Goal: Task Accomplishment & Management: Manage account settings

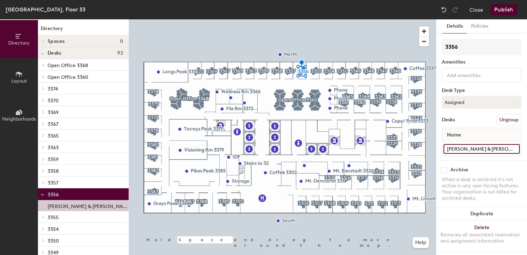
drag, startPoint x: 483, startPoint y: 148, endPoint x: 483, endPoint y: 153, distance: 5.2
click at [483, 153] on div "Ben H & Cody B" at bounding box center [481, 149] width 79 height 14
type input "Ben H & Vacant B"
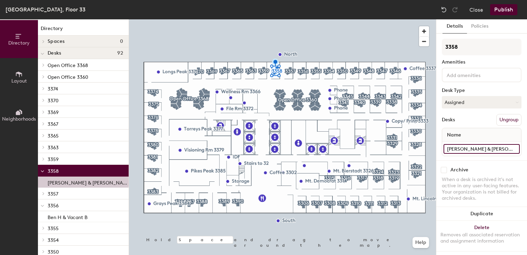
click at [490, 145] on input "[PERSON_NAME] & [PERSON_NAME]" at bounding box center [482, 149] width 76 height 10
type input "Mike F & Vacant B"
click at [497, 13] on button "Publish" at bounding box center [503, 9] width 27 height 11
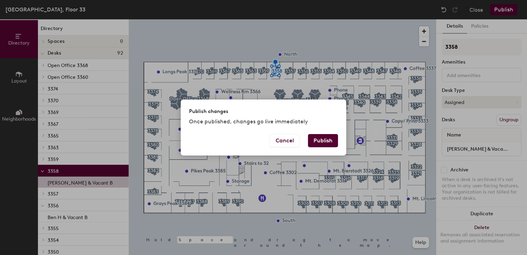
click at [330, 143] on button "Publish" at bounding box center [323, 140] width 30 height 13
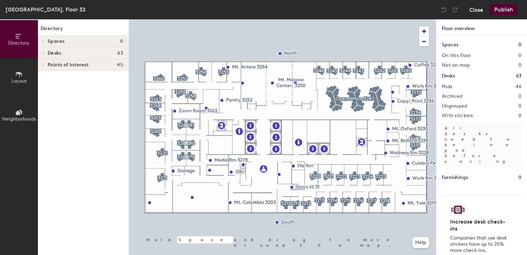
click at [470, 6] on button "Close" at bounding box center [476, 9] width 14 height 11
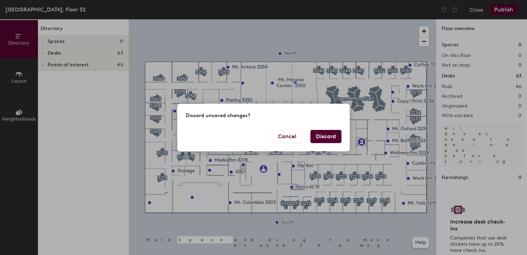
click at [326, 141] on button "Discard" at bounding box center [325, 136] width 31 height 13
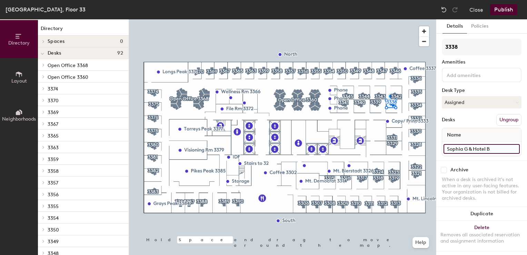
click at [494, 148] on input "Sophia G & Hotel B" at bounding box center [482, 149] width 76 height 10
type input "Hotel"
click at [469, 99] on button "Assigned" at bounding box center [482, 102] width 80 height 12
click at [464, 145] on div "Hoteled" at bounding box center [476, 144] width 69 height 10
click at [469, 149] on input "Vacant A & Hotel B" at bounding box center [482, 149] width 76 height 10
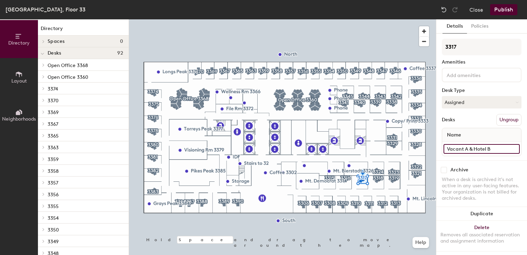
click at [466, 148] on input "Vacant A & Hotel B" at bounding box center [482, 149] width 76 height 10
type input "[PERSON_NAME][GEOGRAPHIC_DATA]"
click at [466, 151] on input "Hotel" at bounding box center [482, 149] width 76 height 10
type input "Hotel A & Vacant B"
click at [500, 10] on button "Publish" at bounding box center [503, 9] width 27 height 11
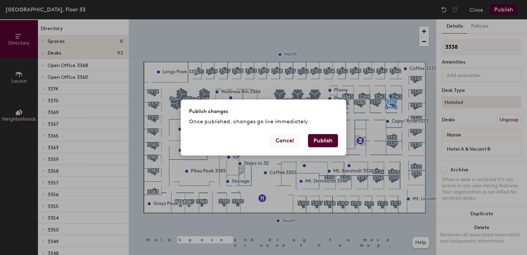
click at [283, 140] on button "Cancel" at bounding box center [285, 140] width 30 height 13
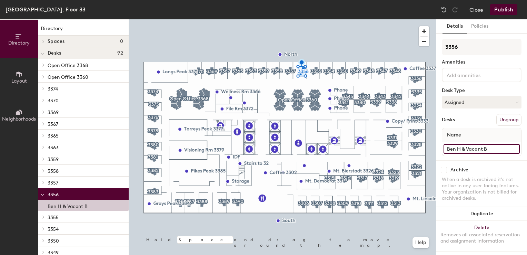
click at [487, 146] on input "Ben H & Vacant B" at bounding box center [482, 149] width 76 height 10
type input "Ben H & Vacant B"
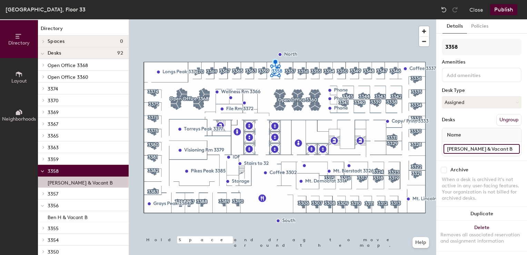
click at [491, 149] on input "Mike F & Vacant B" at bounding box center [482, 149] width 76 height 10
type input "[PERSON_NAME] & [PERSON_NAME]"
click at [502, 11] on button "Publish" at bounding box center [503, 9] width 27 height 11
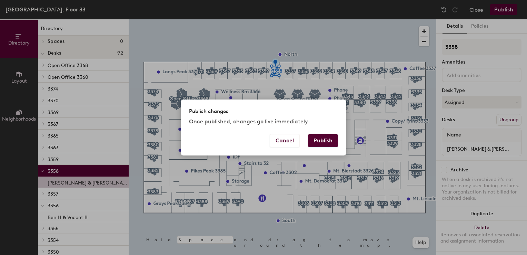
click at [334, 139] on button "Publish" at bounding box center [323, 140] width 30 height 13
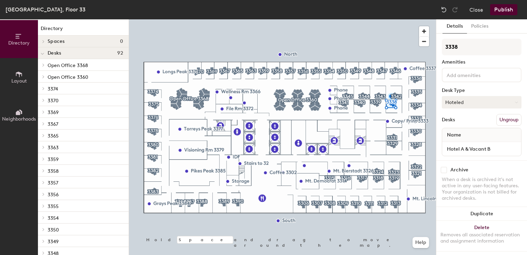
click at [444, 104] on button "Hoteled" at bounding box center [482, 102] width 80 height 12
click at [458, 126] on div "Assigned" at bounding box center [476, 123] width 69 height 10
click at [496, 13] on button "Publish" at bounding box center [503, 9] width 27 height 11
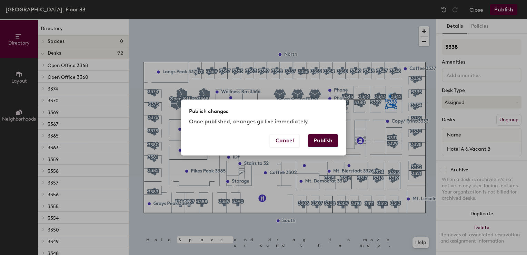
click at [320, 141] on button "Publish" at bounding box center [323, 140] width 30 height 13
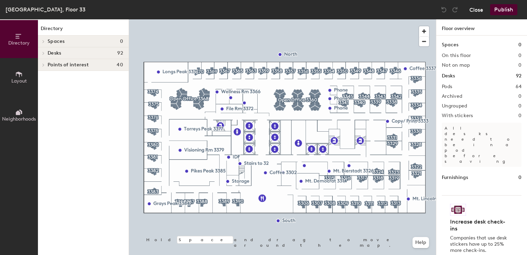
click at [477, 11] on button "Close" at bounding box center [476, 9] width 14 height 11
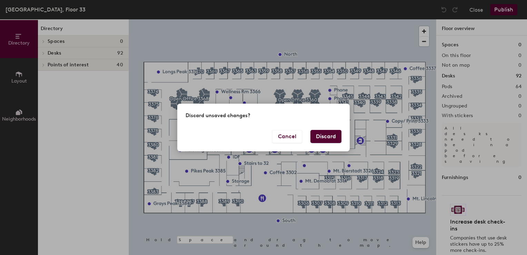
click at [323, 135] on button "Discard" at bounding box center [325, 136] width 31 height 13
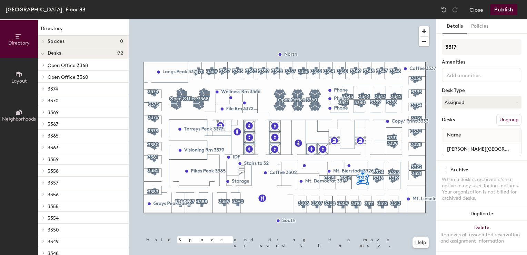
click at [510, 6] on button "Publish" at bounding box center [503, 9] width 27 height 11
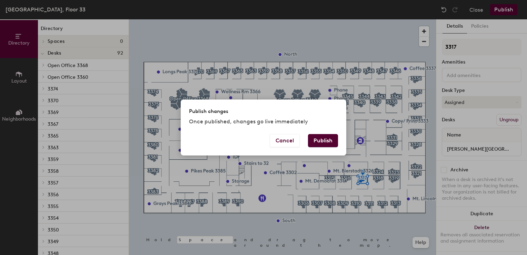
click at [332, 137] on button "Publish" at bounding box center [323, 140] width 30 height 13
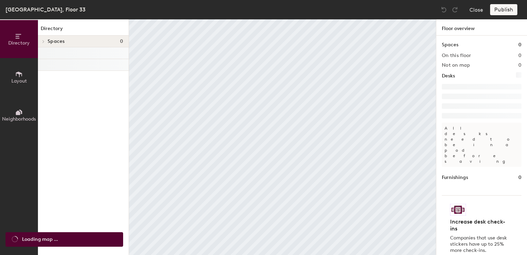
click at [446, 199] on div "Increase desk check-ins Companies that use desk stickers have up to 25% more ch…" at bounding box center [482, 232] width 80 height 75
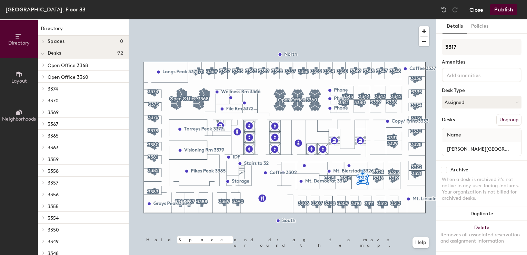
click at [477, 8] on button "Close" at bounding box center [476, 9] width 14 height 11
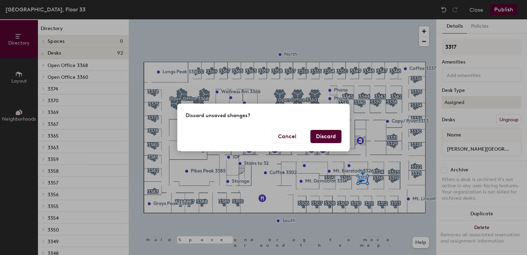
click at [320, 135] on button "Discard" at bounding box center [325, 136] width 31 height 13
